Goal: Task Accomplishment & Management: Use online tool/utility

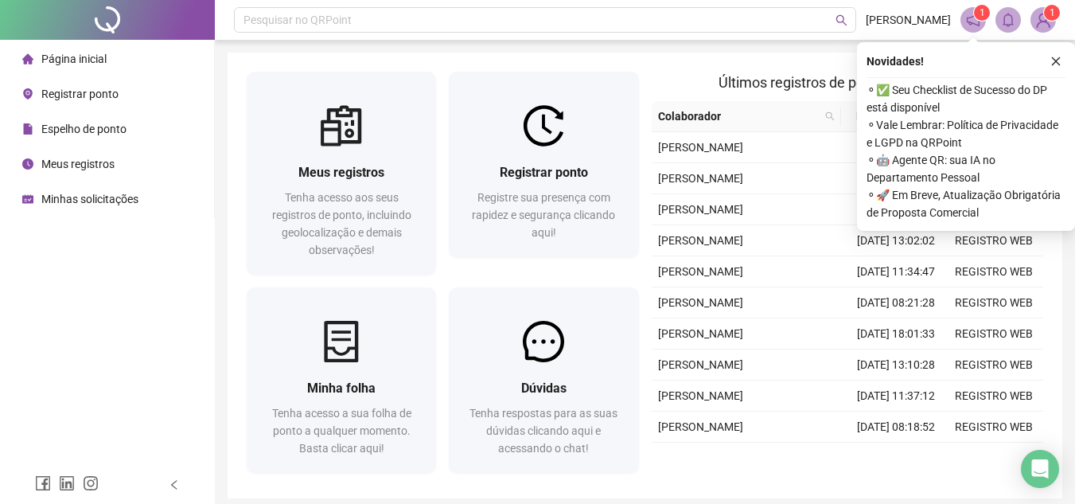
click at [98, 98] on span "Registrar ponto" at bounding box center [79, 94] width 77 height 13
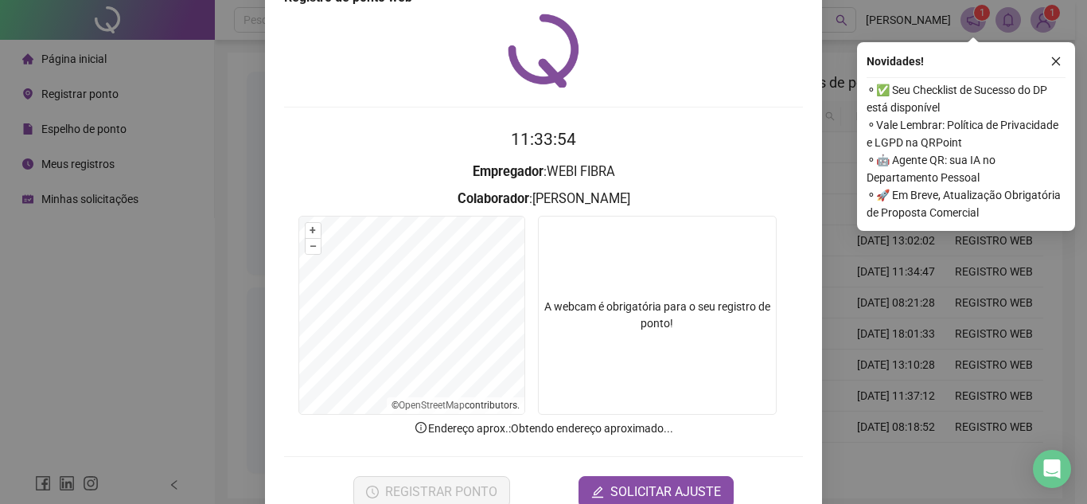
scroll to position [83, 0]
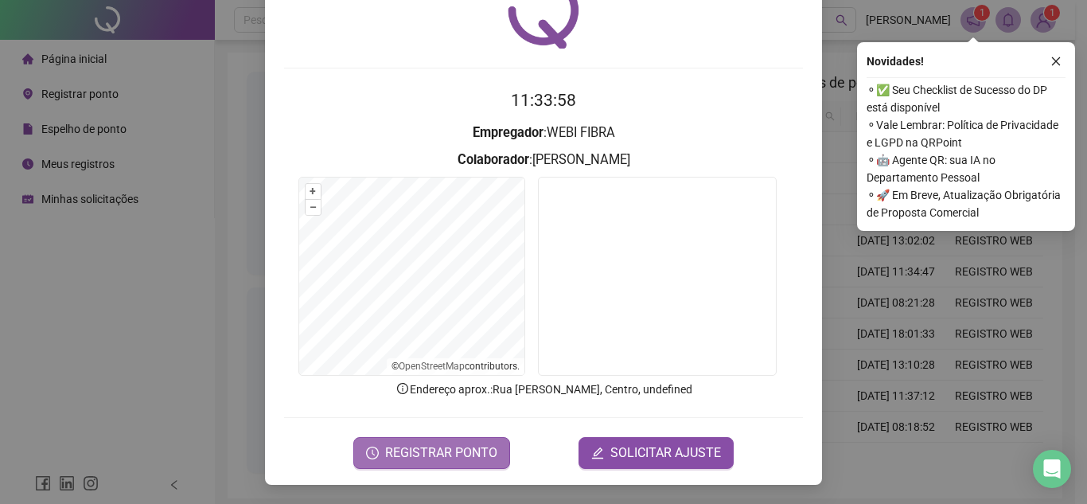
click at [455, 449] on span "REGISTRAR PONTO" at bounding box center [441, 452] width 112 height 19
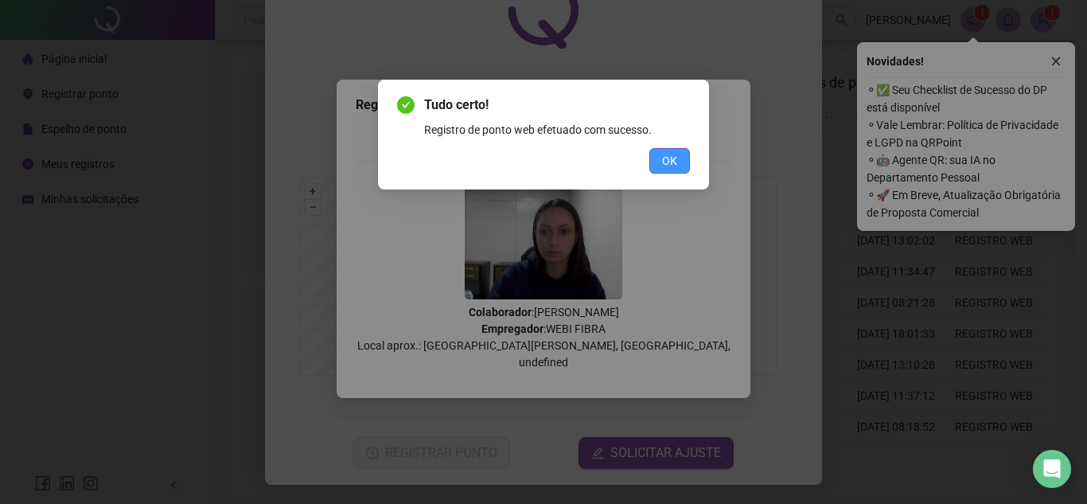
click at [670, 161] on span "OK" at bounding box center [669, 161] width 15 height 18
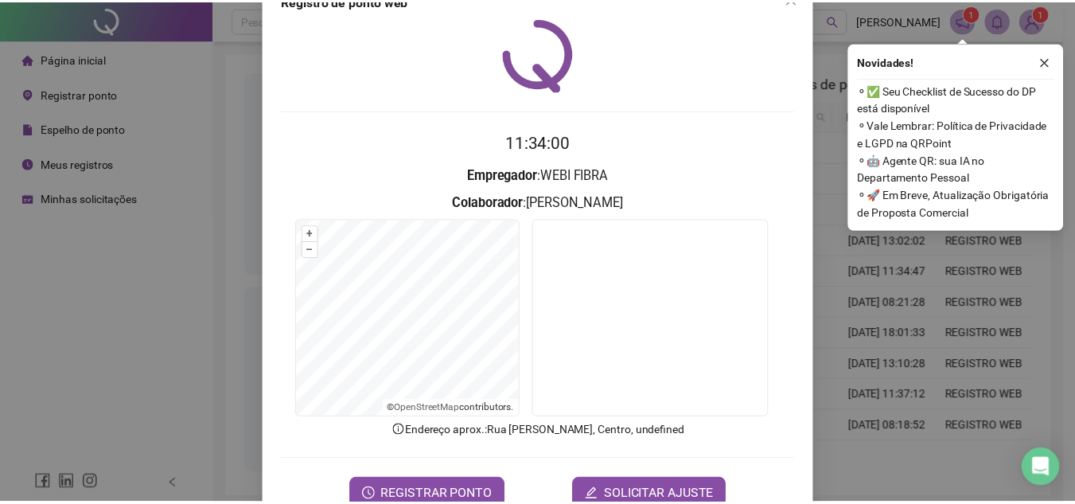
scroll to position [0, 0]
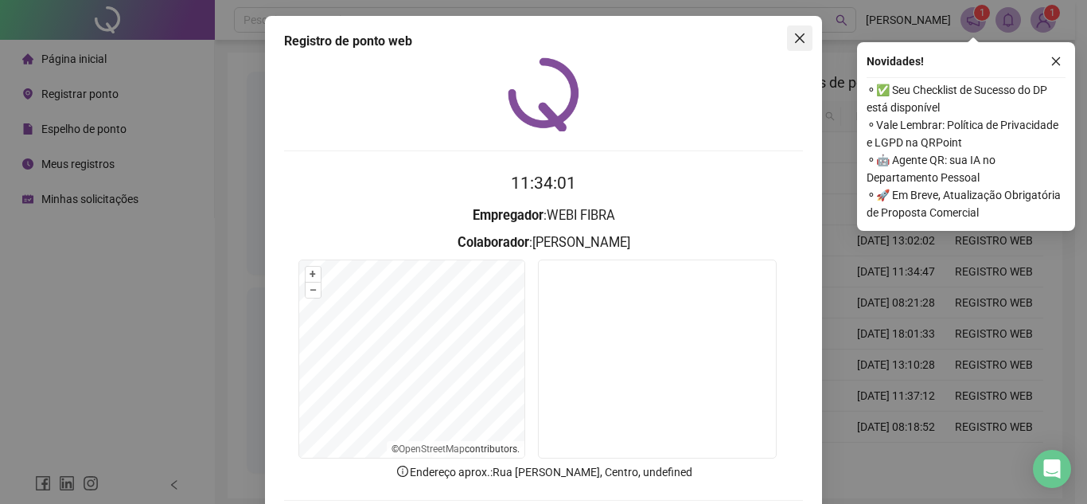
click at [796, 40] on icon "close" at bounding box center [800, 38] width 10 height 10
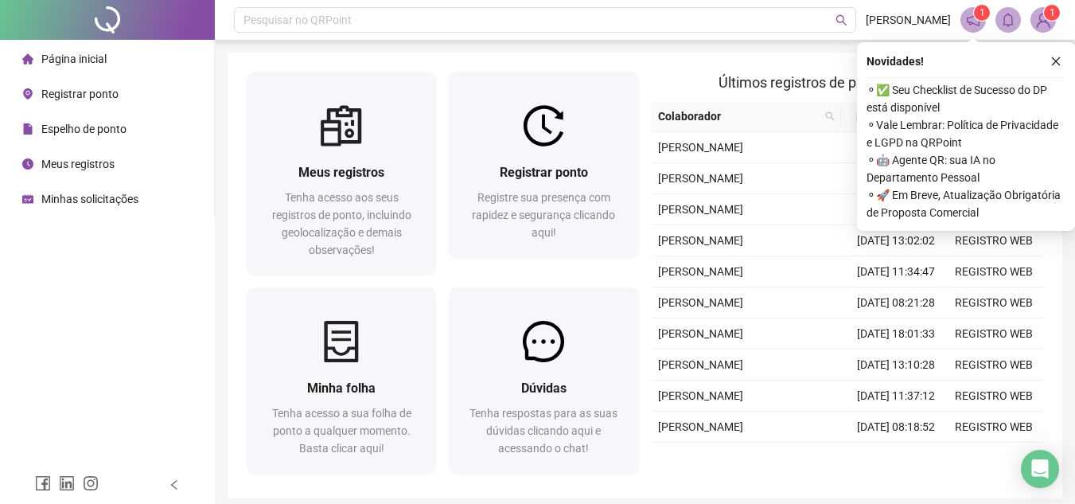
drag, startPoint x: 1060, startPoint y: 63, endPoint x: 909, endPoint y: 64, distance: 152.0
click at [1057, 63] on icon "close" at bounding box center [1055, 61] width 11 height 11
